Goal: Information Seeking & Learning: Learn about a topic

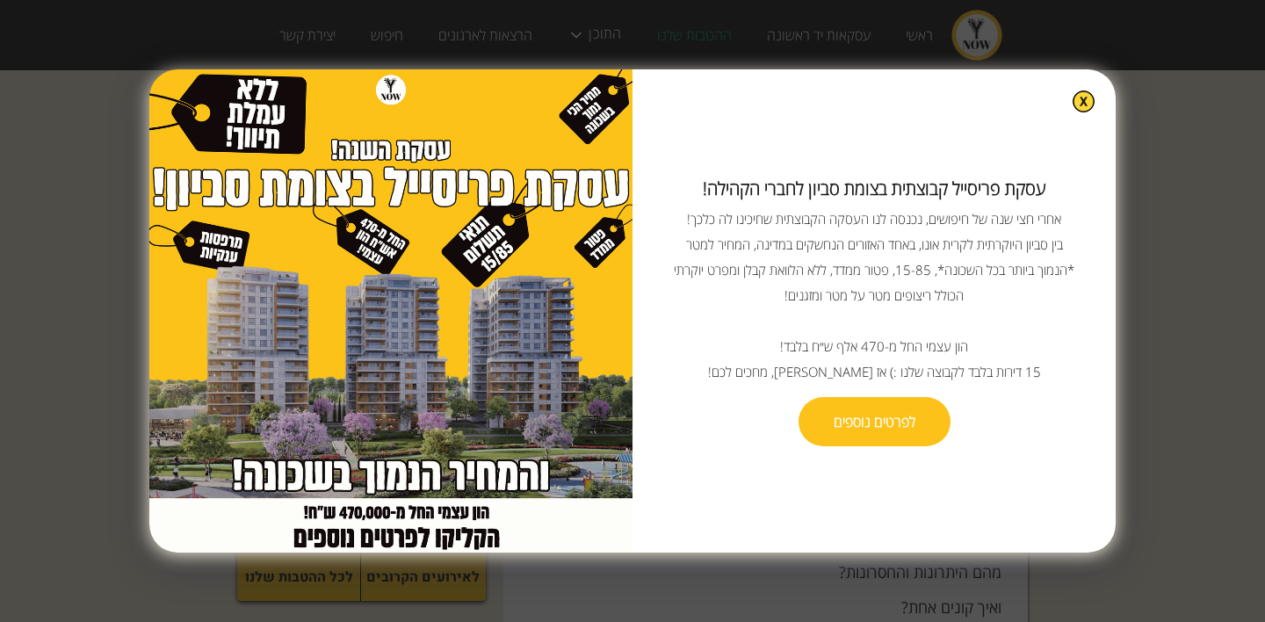
scroll to position [966, 0]
click at [1073, 95] on img at bounding box center [1083, 101] width 20 height 20
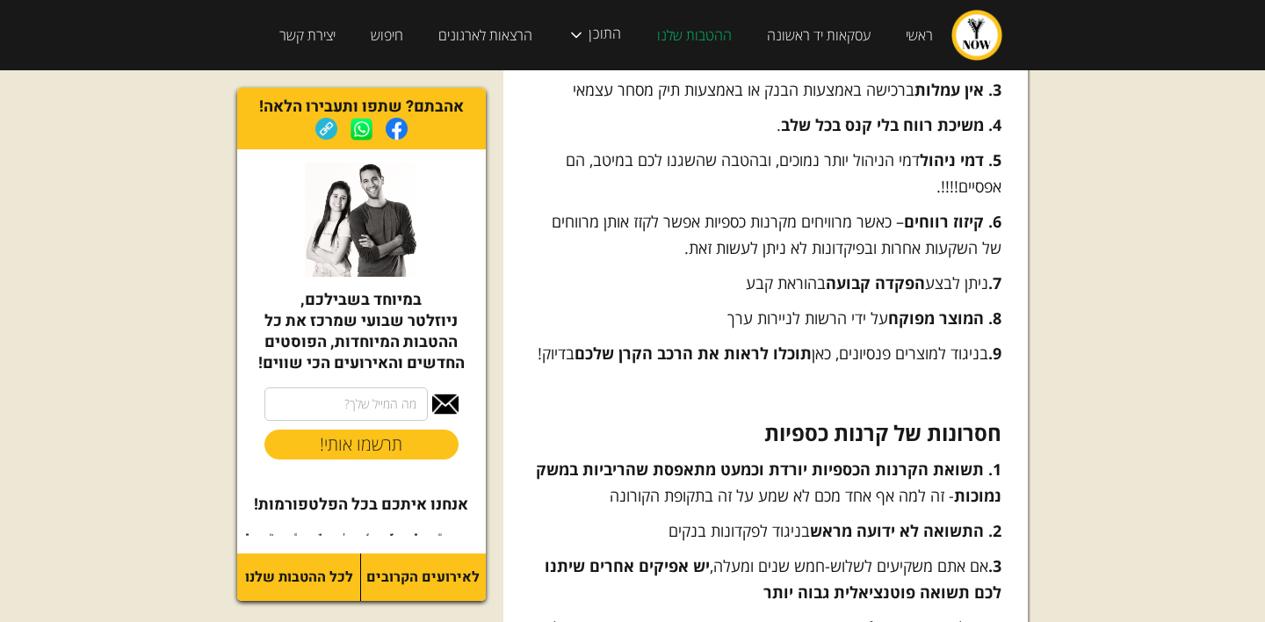
scroll to position [4050, 0]
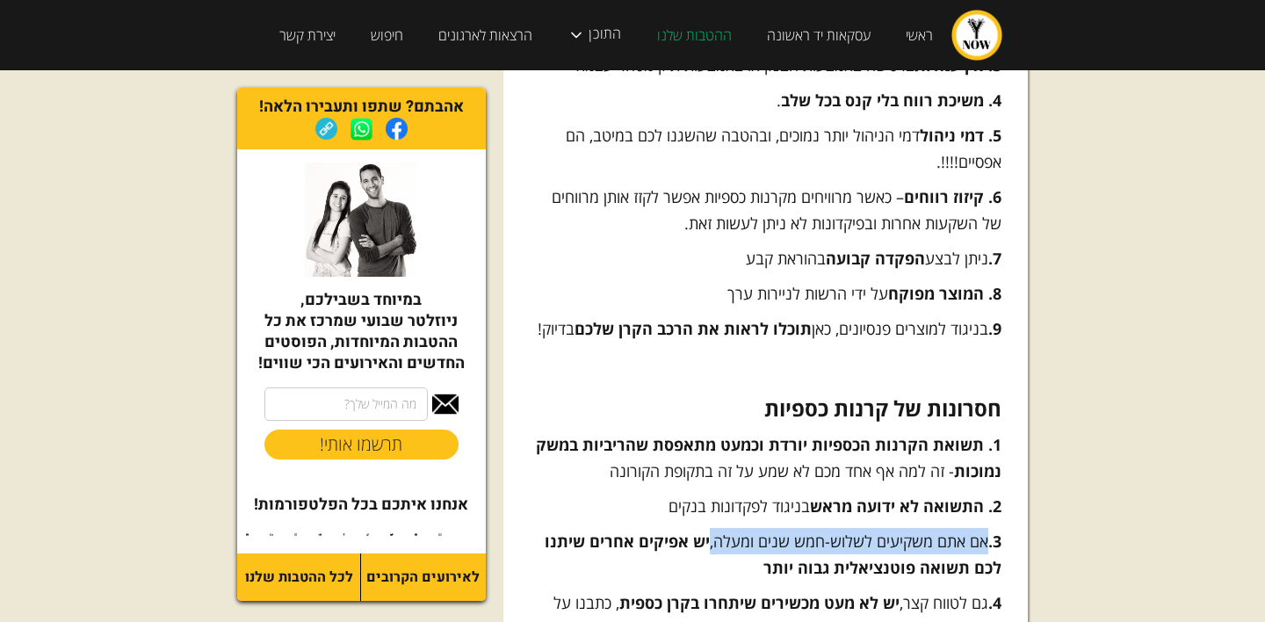
drag, startPoint x: 988, startPoint y: 463, endPoint x: 710, endPoint y: 469, distance: 277.6
click at [710, 528] on p "3. אם אתם משקיעים לשלוש-חמש שנים ומעלה, יש אפיקים אחרים שיתנו לכם תשואה פוטנציא…" at bounding box center [765, 554] width 472 height 53
click at [625, 528] on p "3. אם אתם משקיעים לשלוש-חמש שנים ומעלה, יש אפיקים אחרים שיתנו לכם תשואה פוטנציא…" at bounding box center [765, 554] width 472 height 53
click at [970, 618] on link "ממש כאן" at bounding box center [960, 628] width 54 height 21
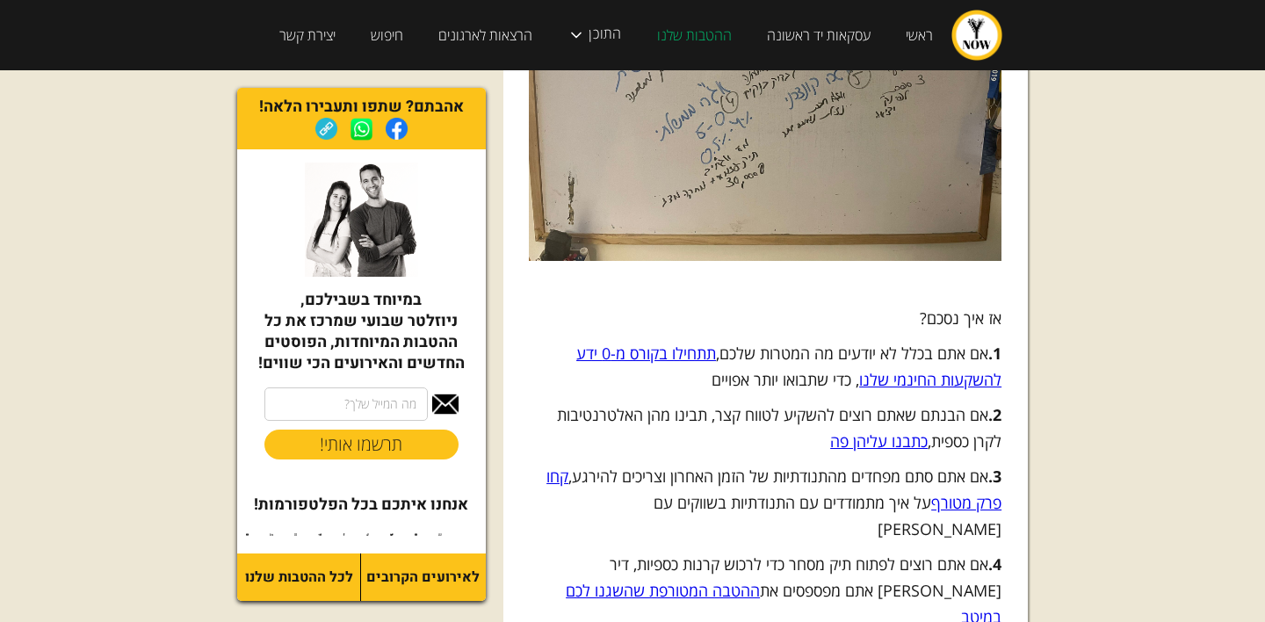
scroll to position [5866, 0]
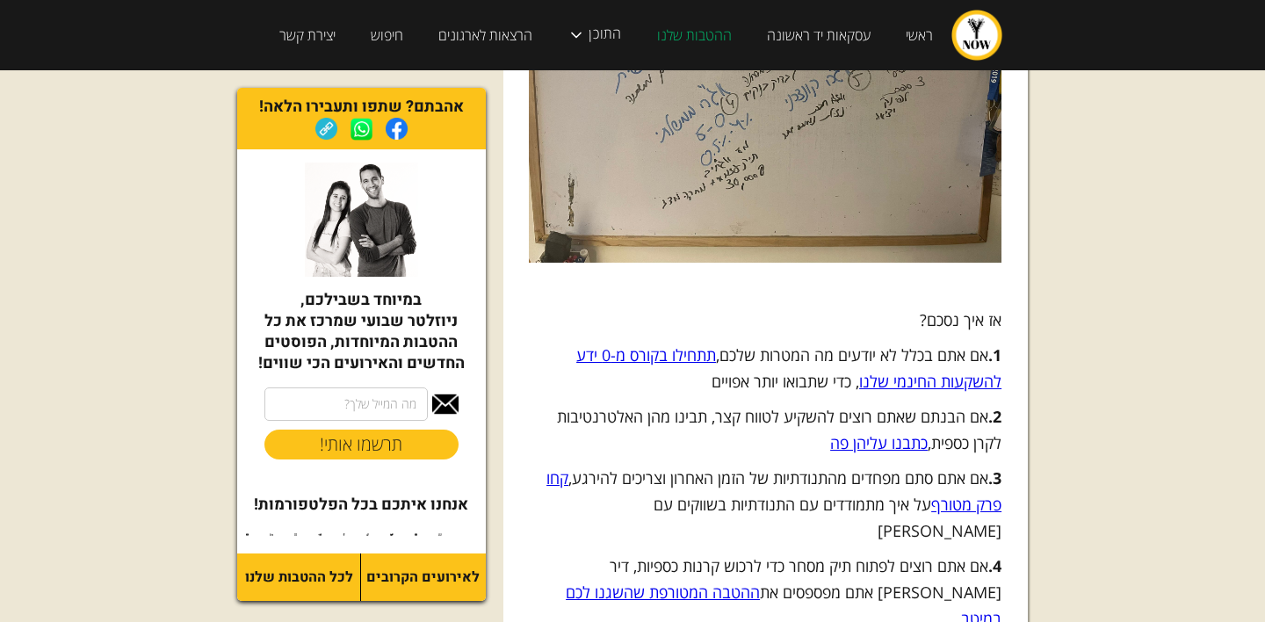
click at [616, 344] on link "תתחילו בקורס מ-0 ידע להשקעות החינמי שלנו" at bounding box center [788, 367] width 425 height 47
click at [717, 581] on link "ההטבה המטורפת שהשגנו לכם במיטב" at bounding box center [784, 604] width 436 height 47
click at [868, 432] on link "כתבנו עליהן פה" at bounding box center [878, 442] width 97 height 21
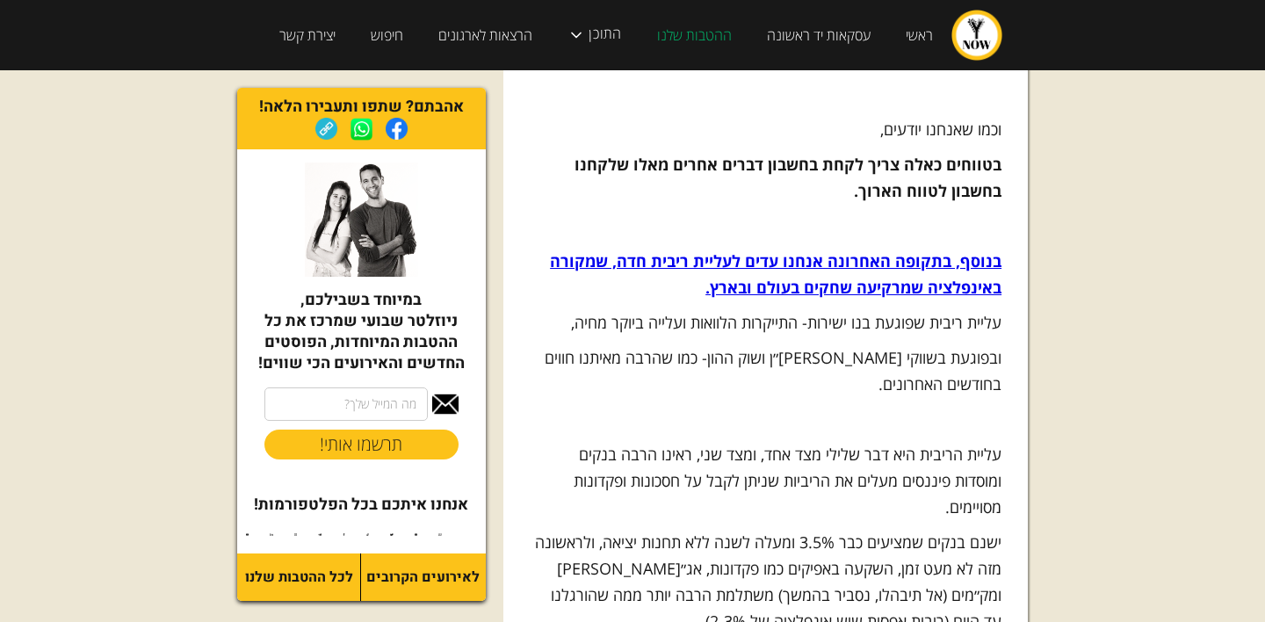
scroll to position [604, 0]
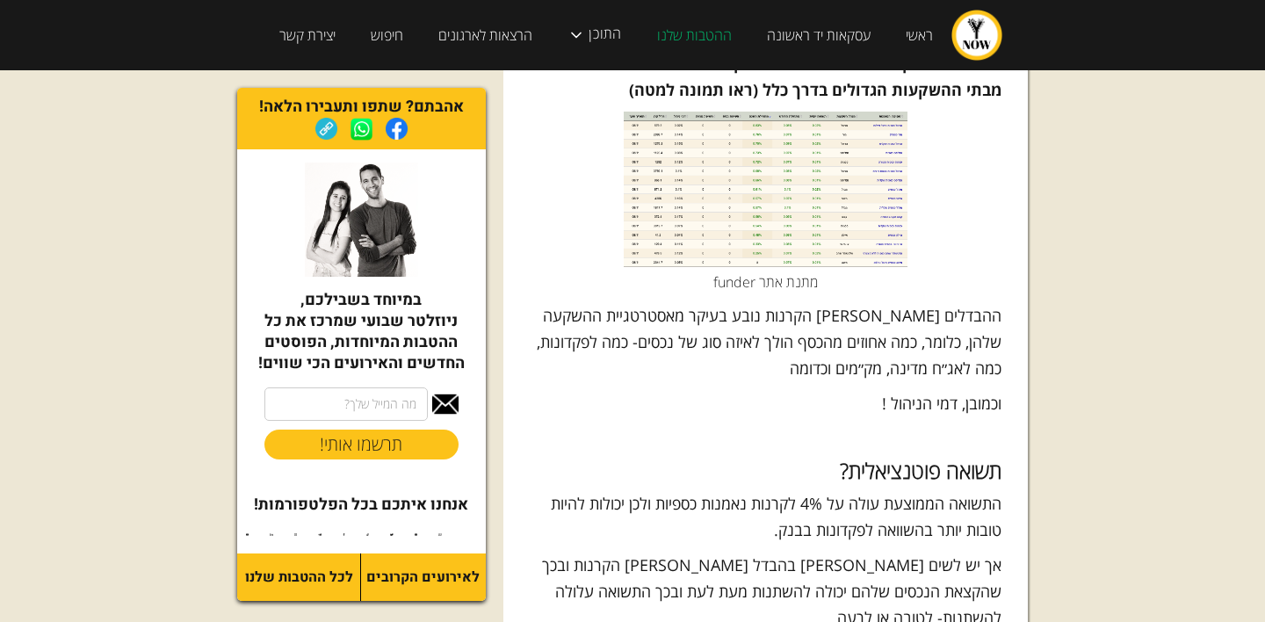
scroll to position [8732, 0]
